Goal: Transaction & Acquisition: Purchase product/service

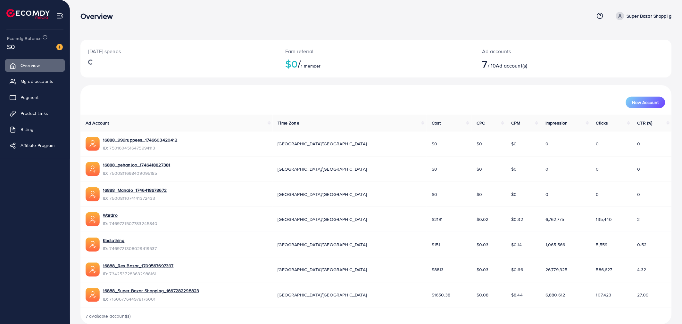
click at [73, 88] on div "[DATE] spends Earn referral $0 / 1 member Ad accounts 7 / 10 Ad account(s) New …" at bounding box center [376, 167] width 612 height 335
click at [75, 84] on div "[DATE] spends Earn referral $0 / 1 member Ad accounts 7 / 10 Ad account(s) New …" at bounding box center [376, 167] width 612 height 335
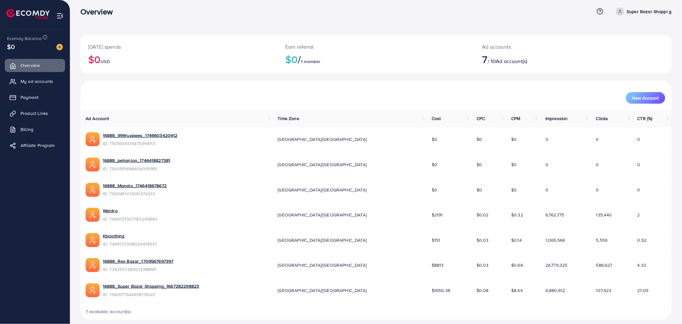
scroll to position [11, 0]
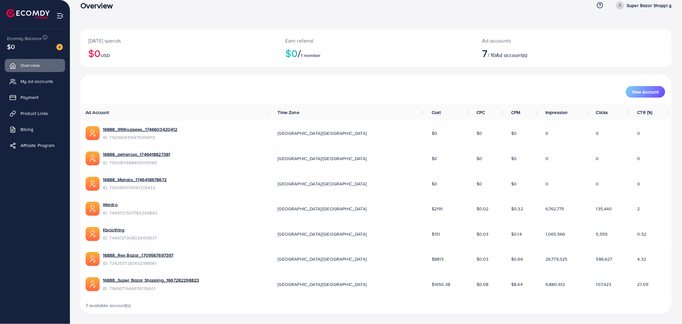
click at [77, 71] on div "[DATE] spends $0 USD Earn referral $0 / 1 member Ad accounts 7 / 10 Ad account(…" at bounding box center [376, 156] width 612 height 335
click at [37, 93] on link "Payment" at bounding box center [35, 97] width 60 height 13
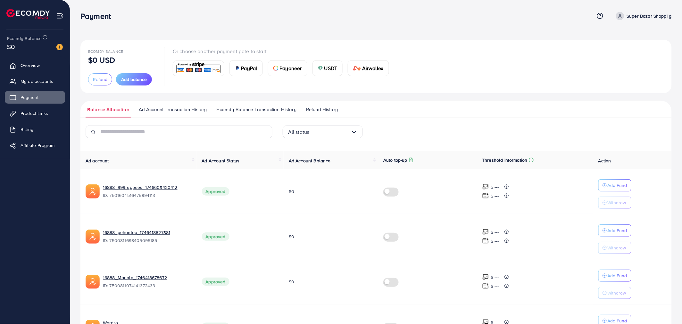
click at [145, 47] on div "Ecomdy Balance $0 USD" at bounding box center [122, 55] width 69 height 16
click at [128, 81] on span "Add balance" at bounding box center [134, 79] width 26 height 6
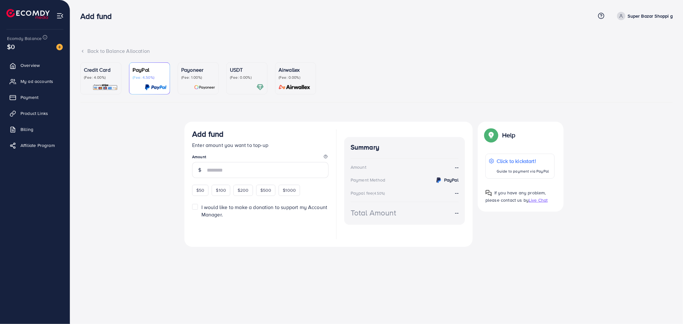
click at [93, 91] on link "Credit Card (Fee: 4.00%)" at bounding box center [100, 78] width 41 height 32
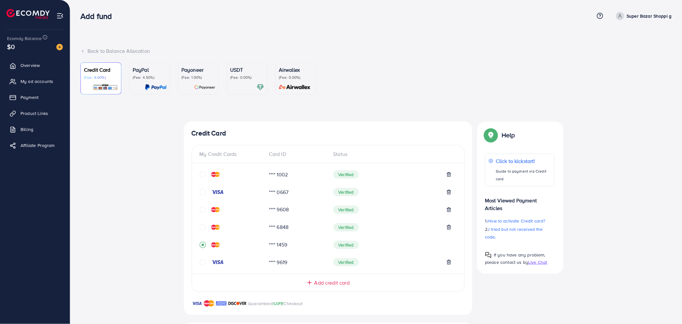
click at [135, 157] on div "Top-up Success! Thanks you for your purchase. Please check your balance again. …" at bounding box center [375, 286] width 591 height 329
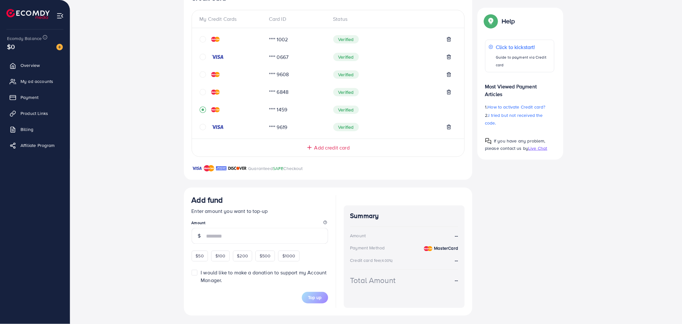
scroll to position [137, 0]
click at [221, 236] on input "number" at bounding box center [267, 235] width 122 height 16
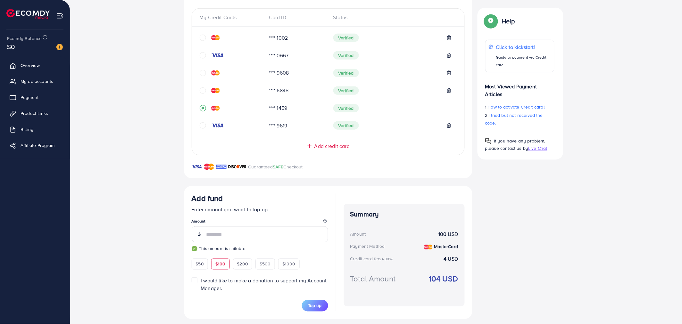
click at [161, 171] on div "Top-up Success! Thanks you for your purchase. Please check your balance again. …" at bounding box center [375, 152] width 591 height 335
click at [146, 196] on div "Top-up Success! Thanks you for your purchase. Please check your balance again. …" at bounding box center [375, 152] width 591 height 335
click at [145, 180] on div "Top-up Success! Thanks you for your purchase. Please check your balance again. …" at bounding box center [375, 152] width 591 height 335
click at [137, 155] on div "Top-up Success! Thanks you for your purchase. Please check your balance again. …" at bounding box center [375, 152] width 591 height 335
click at [136, 170] on div "Top-up Success! Thanks you for your purchase. Please check your balance again. …" at bounding box center [375, 152] width 591 height 335
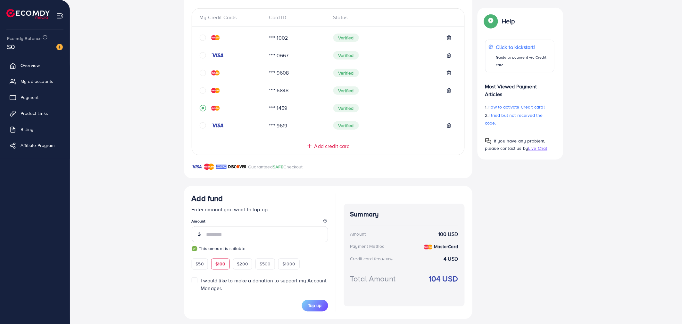
scroll to position [142, 0]
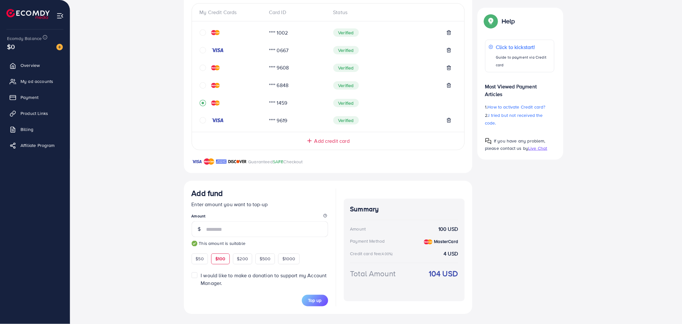
click at [138, 161] on div "Top-up Success! Thanks you for your purchase. Please check your balance again. …" at bounding box center [375, 147] width 591 height 335
click at [135, 169] on div "Top-up Success! Thanks you for your purchase. Please check your balance again. …" at bounding box center [375, 147] width 591 height 335
click at [140, 165] on div "Top-up Success! Thanks you for your purchase. Please check your balance again. …" at bounding box center [375, 147] width 591 height 335
click at [133, 168] on div "Top-up Success! Thanks you for your purchase. Please check your balance again. …" at bounding box center [375, 147] width 591 height 335
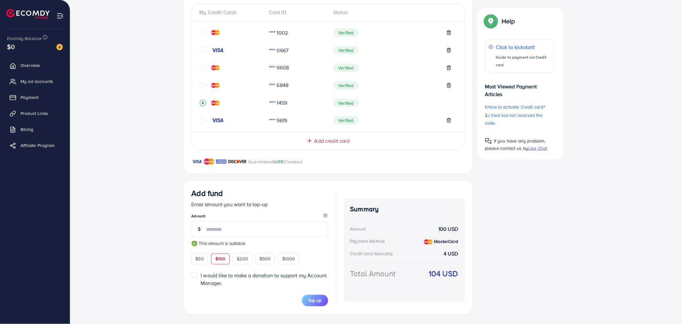
click at [135, 177] on div "Top-up Success! Thanks you for your purchase. Please check your balance again. …" at bounding box center [375, 147] width 591 height 335
click at [219, 230] on input "***" at bounding box center [267, 229] width 122 height 16
click at [132, 186] on div "Top-up Success! Thanks you for your purchase. Please check your balance again. …" at bounding box center [375, 147] width 591 height 335
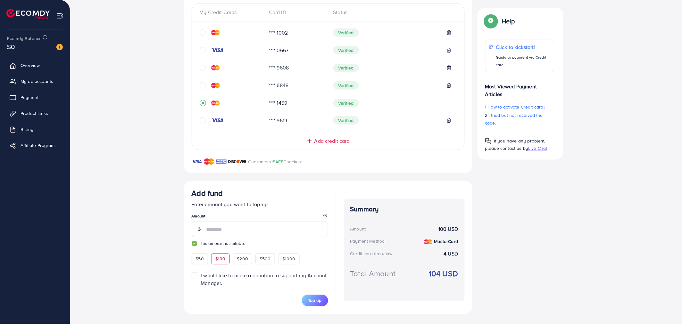
click at [134, 211] on div "Top-up Success! Thanks you for your purchase. Please check your balance again. …" at bounding box center [375, 147] width 591 height 335
click at [209, 232] on input "***" at bounding box center [267, 229] width 122 height 16
type input "**"
click at [113, 176] on div "Top-up Success! Thanks you for your purchase. Please check your balance again. …" at bounding box center [375, 147] width 591 height 335
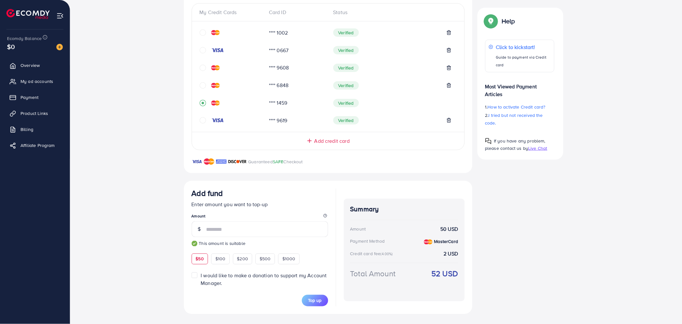
click at [140, 192] on div "Top-up Success! Thanks you for your purchase. Please check your balance again. …" at bounding box center [375, 147] width 591 height 335
click at [313, 300] on span "Top up" at bounding box center [314, 301] width 13 height 6
click at [151, 175] on div "Top-up Success! Thanks you for your purchase. Please check your balance again. …" at bounding box center [375, 147] width 591 height 335
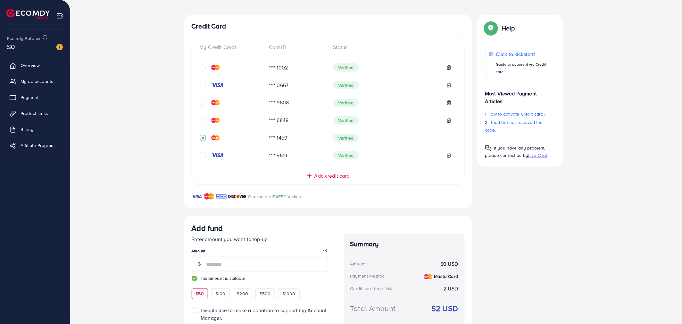
scroll to position [69, 0]
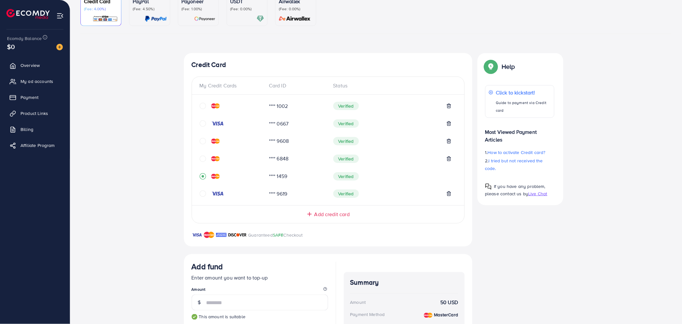
click at [327, 214] on span "Add credit card" at bounding box center [331, 214] width 35 height 7
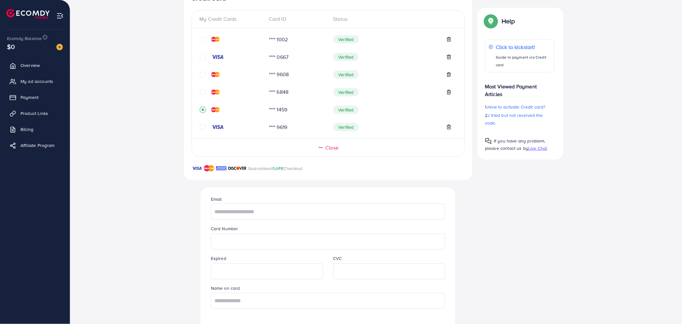
scroll to position [175, 0]
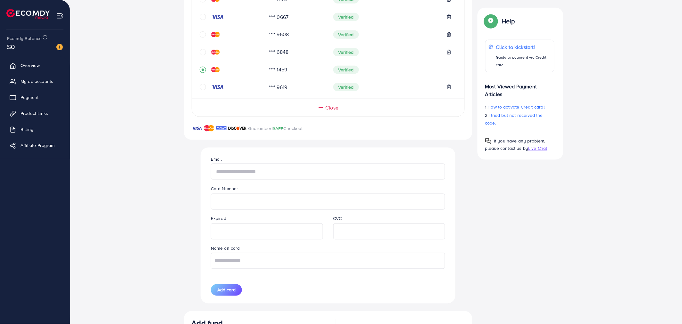
click at [274, 171] on input "text" at bounding box center [328, 172] width 234 height 16
type input "**********"
click at [292, 264] on input "text" at bounding box center [328, 261] width 234 height 16
type input "**********"
click at [222, 293] on button "Add card" at bounding box center [226, 291] width 31 height 12
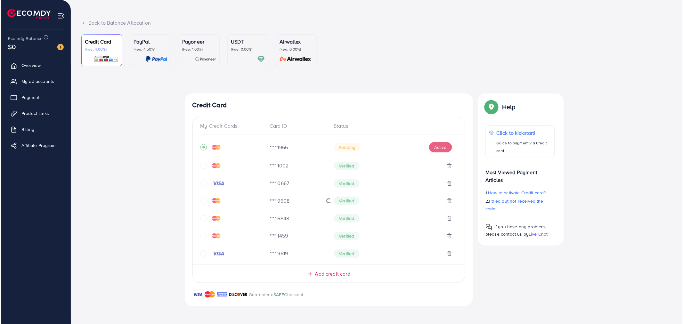
scroll to position [28, 0]
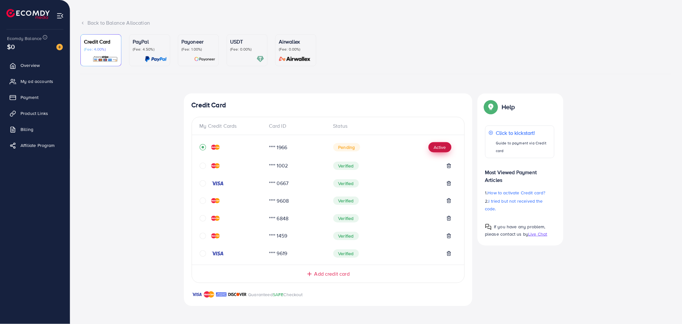
click at [436, 148] on button "Active" at bounding box center [439, 147] width 23 height 10
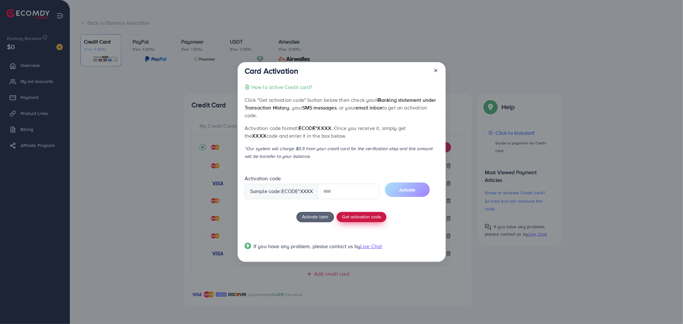
click at [373, 216] on button "Get activation code" at bounding box center [362, 217] width 50 height 10
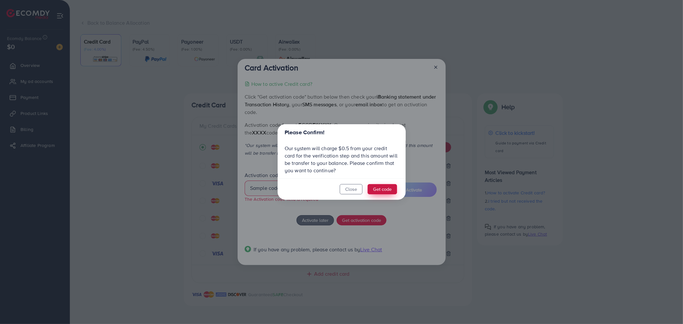
click at [389, 191] on button "Get code" at bounding box center [382, 189] width 29 height 10
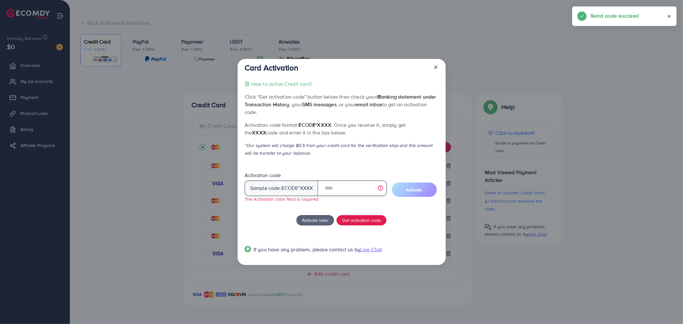
click at [340, 187] on input "text" at bounding box center [352, 188] width 69 height 15
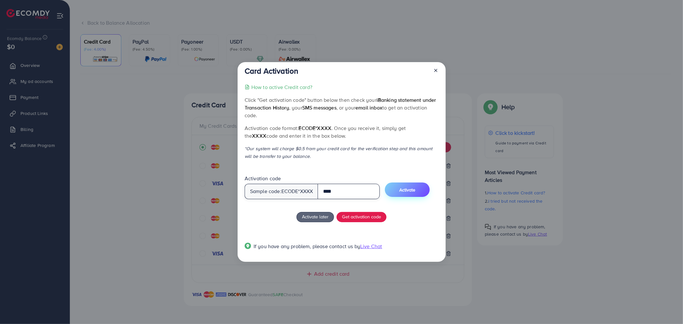
type input "****"
click at [410, 189] on span "Activate" at bounding box center [408, 190] width 16 height 6
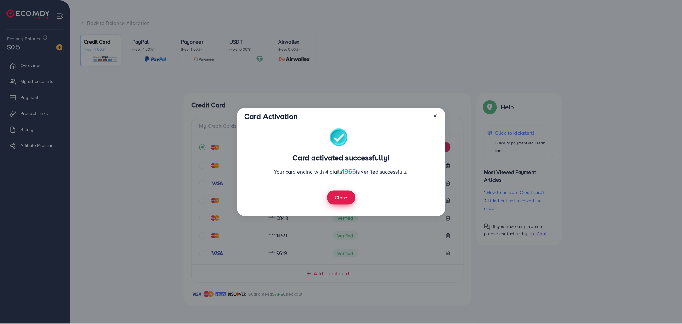
scroll to position [155, 0]
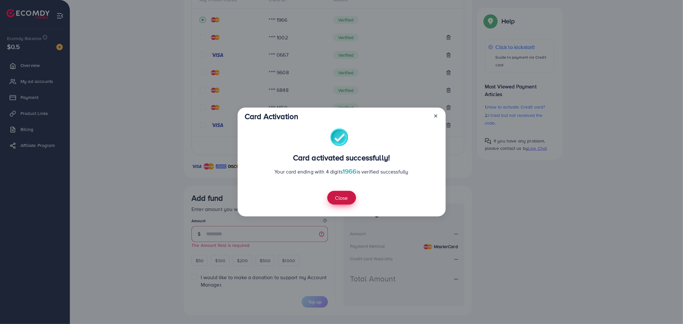
click at [341, 195] on button "Close" at bounding box center [341, 198] width 29 height 14
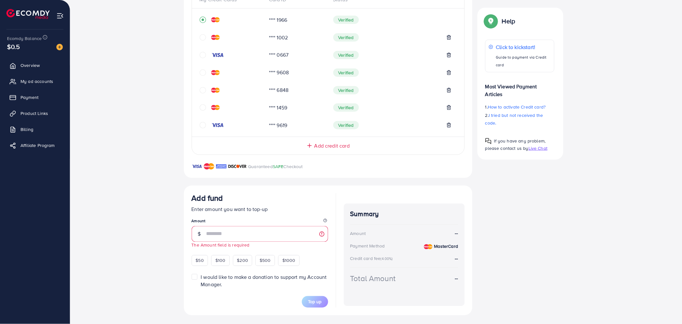
click at [154, 179] on div "Top-up Success! Thanks you for your purchase. Please check your balance again. …" at bounding box center [375, 141] width 591 height 349
click at [223, 234] on input "number" at bounding box center [267, 234] width 122 height 16
type input "**"
click at [127, 203] on div "Top-up Success! Thanks you for your purchase. Please check your balance again. …" at bounding box center [375, 143] width 591 height 352
click at [147, 193] on div "Top-up Success! Thanks you for your purchase. Please check your balance again. …" at bounding box center [375, 143] width 591 height 352
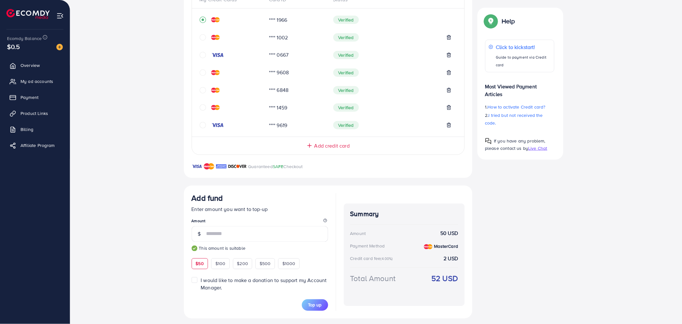
click at [149, 180] on div "Top-up Success! Thanks you for your purchase. Please check your balance again. …" at bounding box center [375, 143] width 591 height 352
click at [318, 305] on span "Top up" at bounding box center [314, 305] width 13 height 6
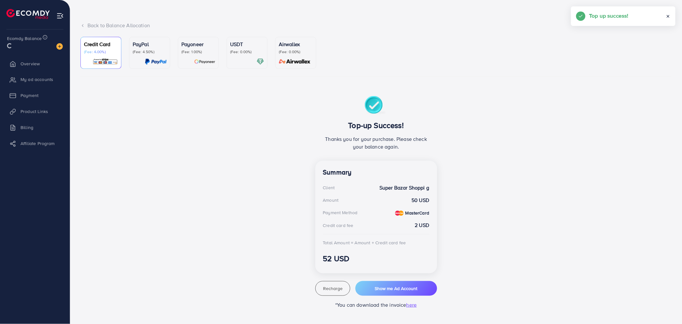
scroll to position [25, 0]
click at [391, 289] on span "Show me Ad Account" at bounding box center [396, 289] width 43 height 6
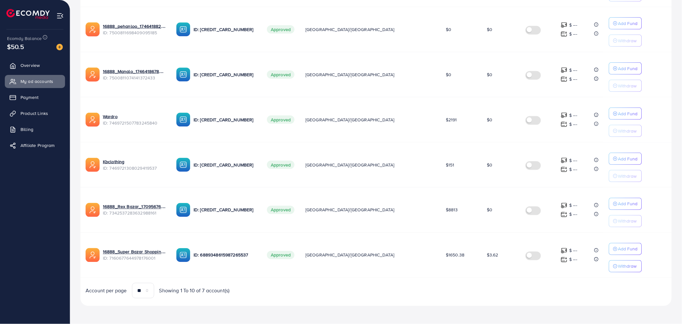
scroll to position [197, 0]
click at [613, 202] on icon "button" at bounding box center [615, 204] width 4 height 4
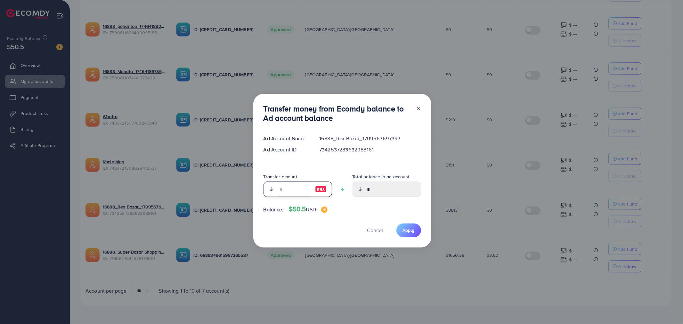
click at [283, 187] on input "number" at bounding box center [294, 189] width 32 height 15
type input "*"
type input "****"
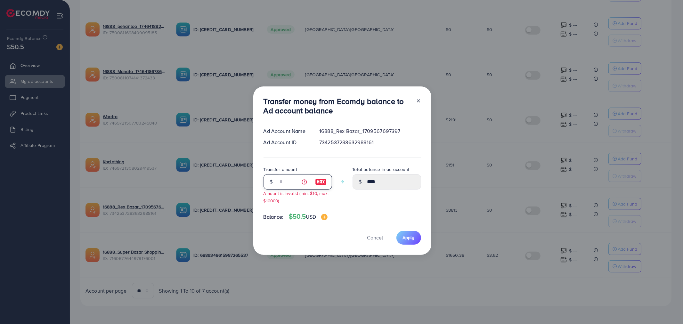
type input "**"
type input "*****"
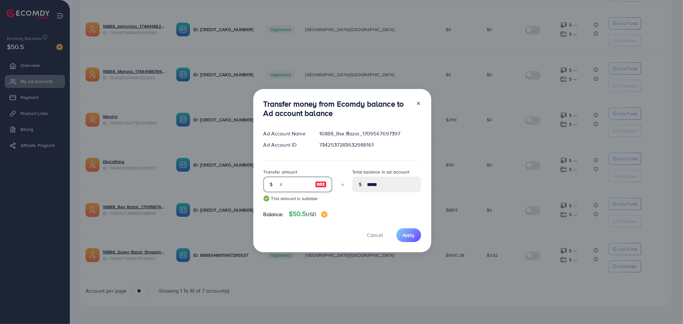
type input "**"
click at [383, 199] on div "Total balance in ad account *****" at bounding box center [387, 187] width 69 height 39
click at [408, 234] on span "Apply" at bounding box center [409, 235] width 12 height 6
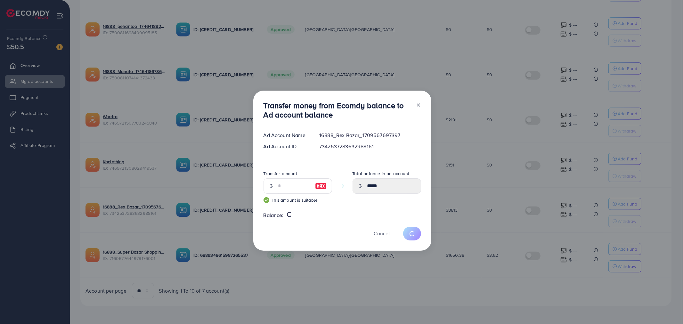
type input "*"
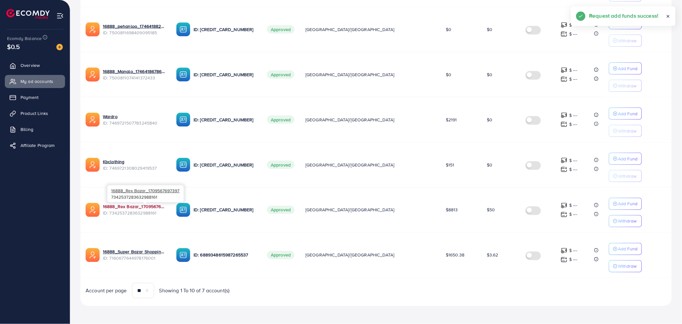
click at [132, 206] on link "16888_Rex Bazar_1709567697397" at bounding box center [134, 207] width 63 height 6
